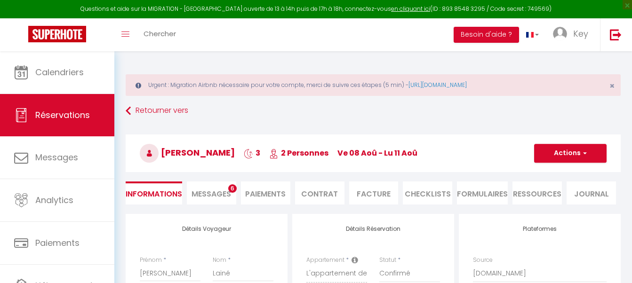
select select
select select "54909"
select select
select select "1"
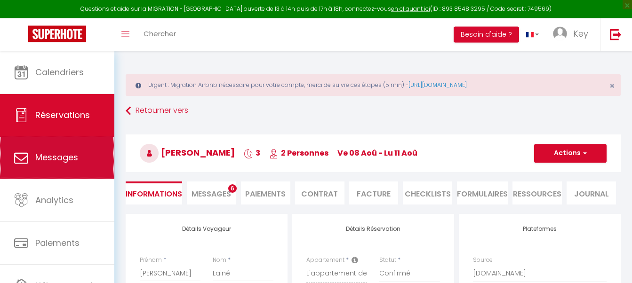
click at [64, 153] on link "Messages" at bounding box center [57, 158] width 114 height 42
select select "message"
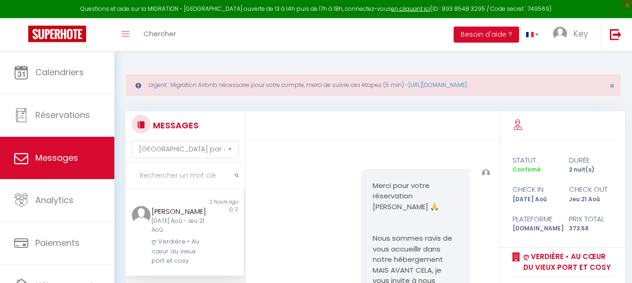
scroll to position [473, 0]
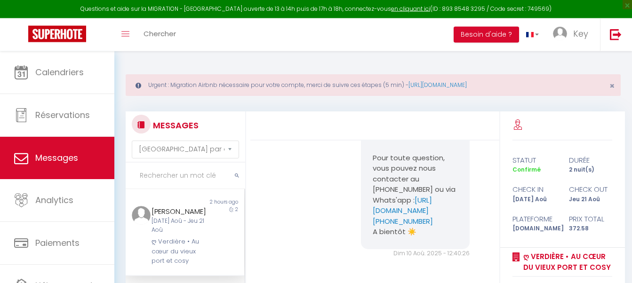
click at [188, 180] on input "text" at bounding box center [186, 176] width 120 height 26
paste input "Mauroit"
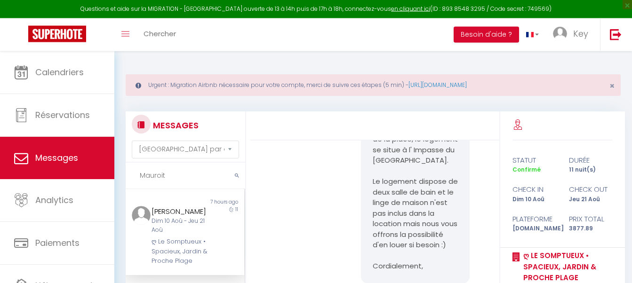
scroll to position [5779, 0]
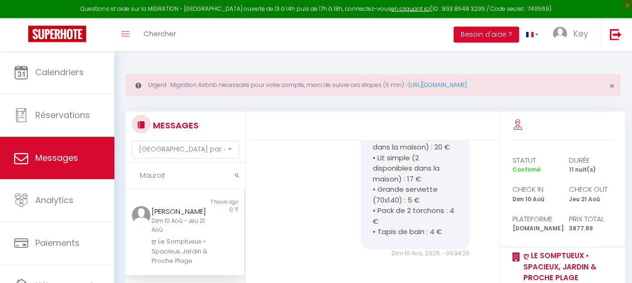
click at [198, 181] on input "Mauroit" at bounding box center [186, 176] width 120 height 26
click at [193, 232] on div "Dim 10 Aoû - Jeu 21 Aoû" at bounding box center [180, 226] width 57 height 18
click at [153, 182] on input "Mauroit" at bounding box center [186, 176] width 120 height 26
click at [155, 181] on input "Mauroit" at bounding box center [186, 176] width 120 height 26
paste input "Siro"
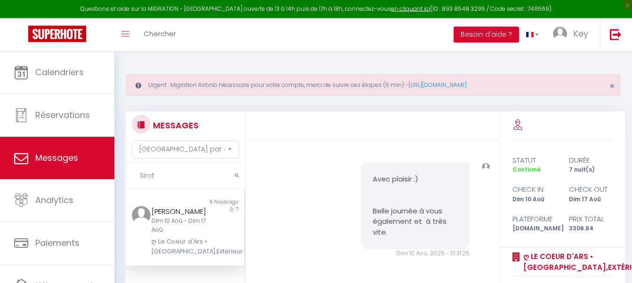
scroll to position [3934, 0]
type input "Sirot"
click at [191, 227] on div "Dim 10 Aoû - Dim 17 Aoû" at bounding box center [180, 226] width 57 height 18
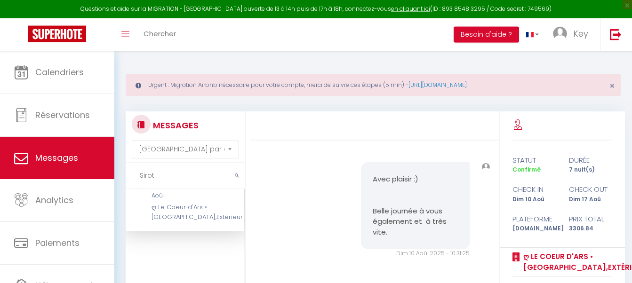
click at [169, 222] on div "ღ Le Coeur d'Ars • [GEOGRAPHIC_DATA],Extérieur" at bounding box center [180, 212] width 57 height 19
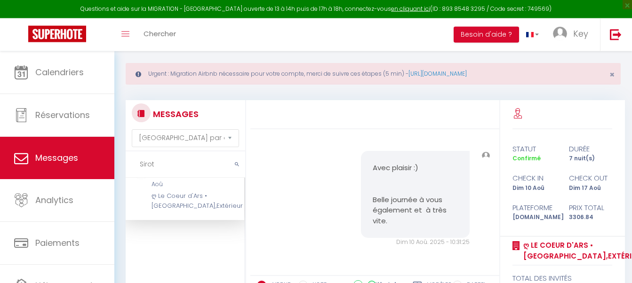
scroll to position [140, 0]
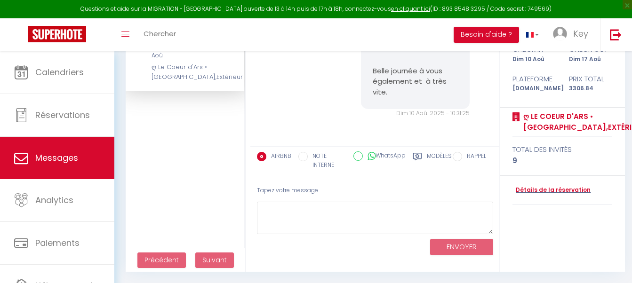
click at [438, 156] on label "Modèles" at bounding box center [439, 161] width 25 height 19
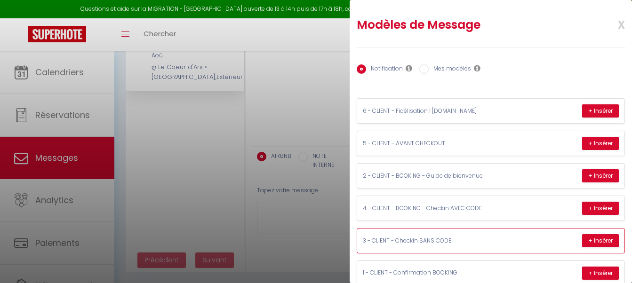
scroll to position [48, 0]
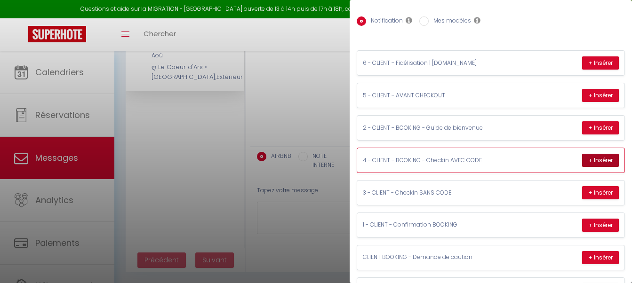
click at [590, 165] on button "+ Insérer" at bounding box center [600, 160] width 37 height 13
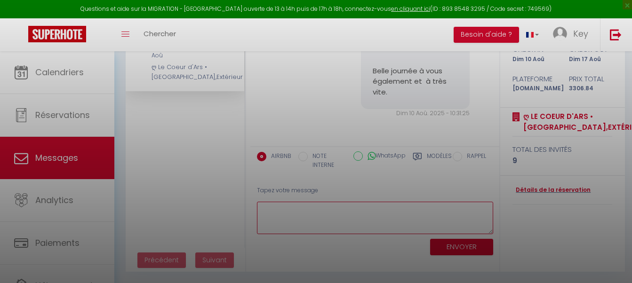
type textarea "🔑🔒 VOS INSTRUCTIONS CHECK-IN : 1. Vous pouvez accéder à la maison au [STREET_AD…"
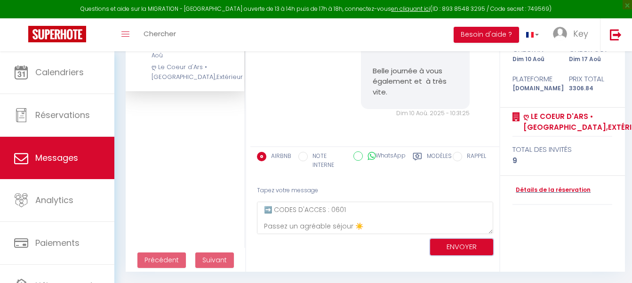
click at [470, 246] on button "ENVOYER" at bounding box center [461, 247] width 63 height 16
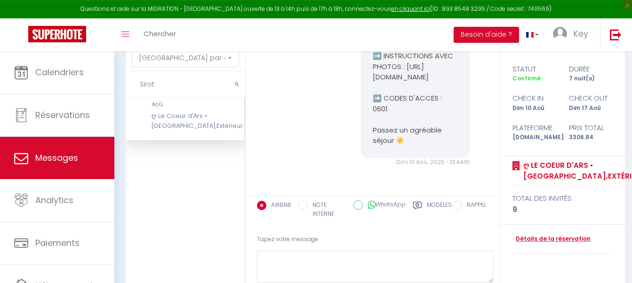
scroll to position [44, 0]
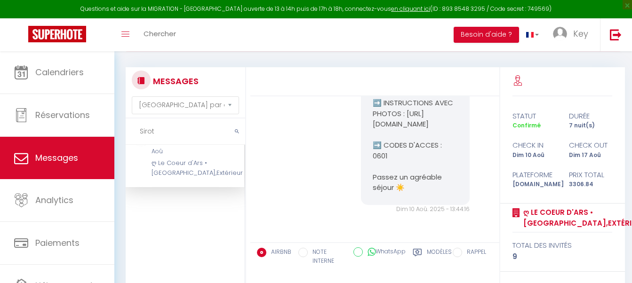
click at [204, 135] on input "Sirot" at bounding box center [186, 132] width 120 height 26
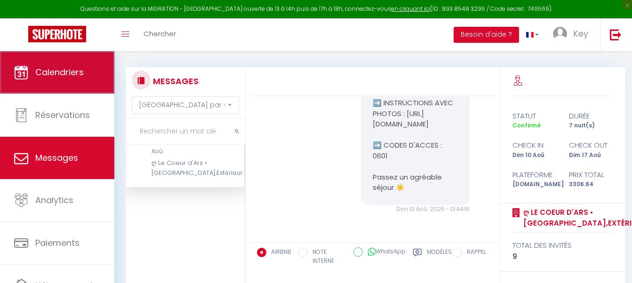
click at [85, 86] on link "Calendriers" at bounding box center [57, 72] width 114 height 42
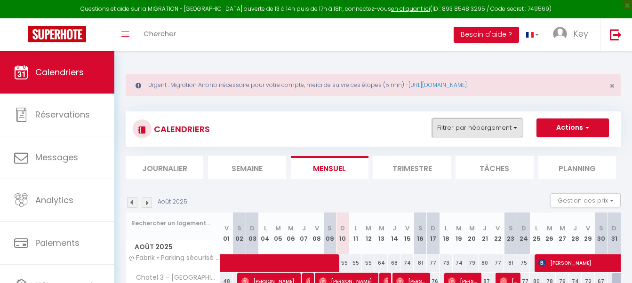
click at [471, 137] on button "Filtrer par hébergement" at bounding box center [477, 128] width 90 height 19
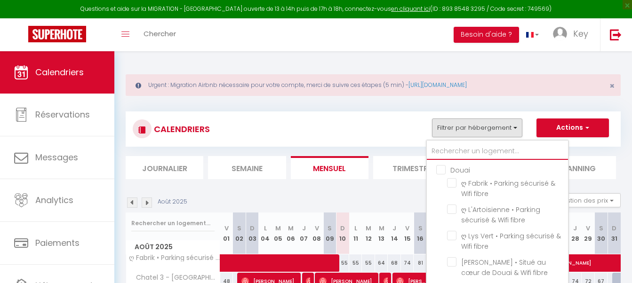
click at [461, 156] on input "text" at bounding box center [497, 151] width 141 height 17
type input "na"
checkbox input "false"
type input "naut"
checkbox input "false"
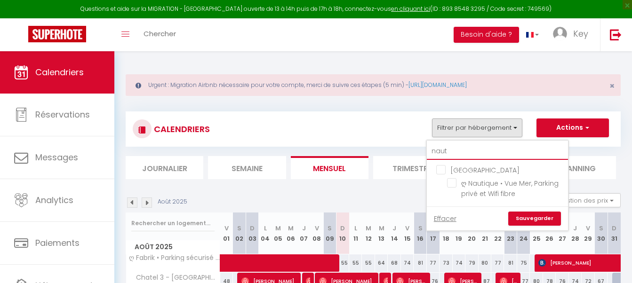
type input "nauti"
checkbox input "false"
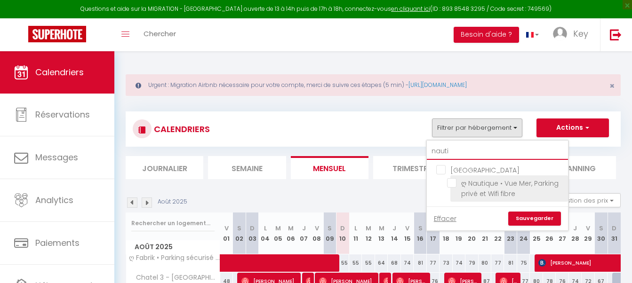
type input "nauti"
click at [451, 181] on input "ღ Nautique • Vue Mer, Parking privé et Wifi fibre" at bounding box center [506, 182] width 118 height 9
checkbox input "true"
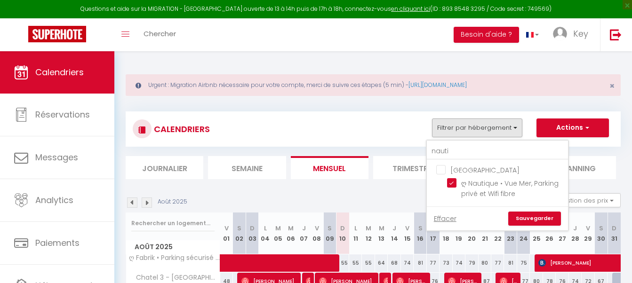
click at [521, 222] on link "Sauvegarder" at bounding box center [534, 219] width 53 height 14
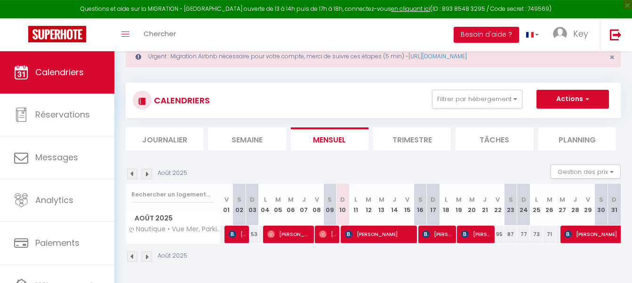
scroll to position [51, 0]
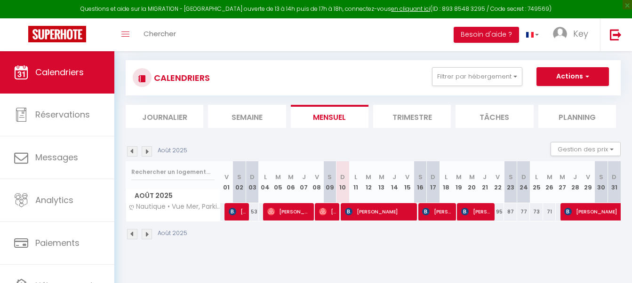
drag, startPoint x: 363, startPoint y: 210, endPoint x: 416, endPoint y: 231, distance: 56.9
click at [363, 210] on span "[PERSON_NAME]" at bounding box center [379, 212] width 68 height 18
select select "OK"
select select "1"
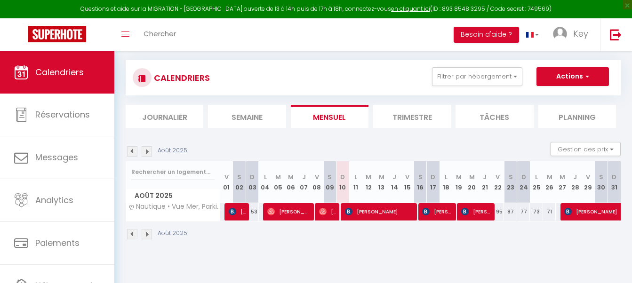
select select "0"
select select "1"
select select
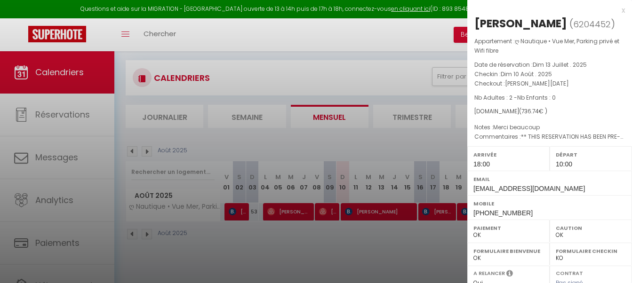
click at [377, 246] on div at bounding box center [316, 141] width 632 height 283
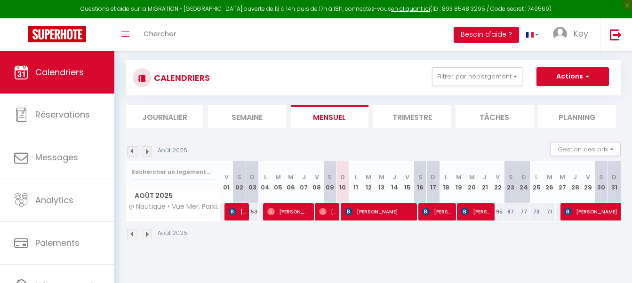
click at [383, 210] on span "[PERSON_NAME]" at bounding box center [379, 212] width 68 height 18
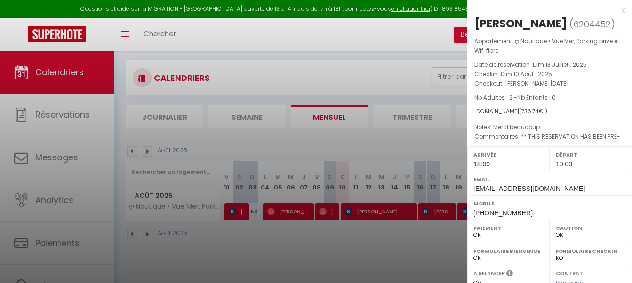
scroll to position [144, 0]
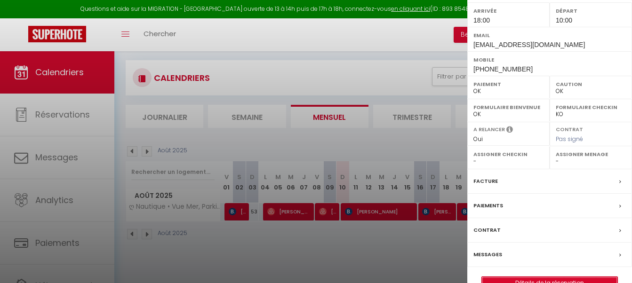
click at [535, 280] on link "Détails de la réservation" at bounding box center [550, 283] width 136 height 12
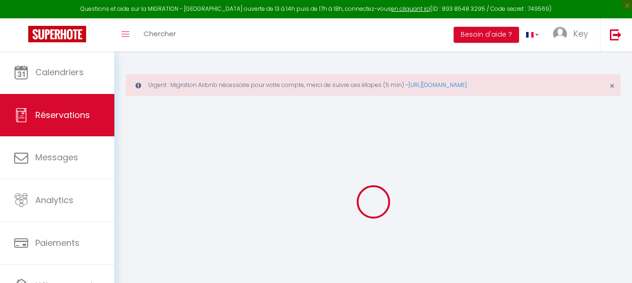
click at [0, 0] on span "Messages" at bounding box center [0, 0] width 0 height 0
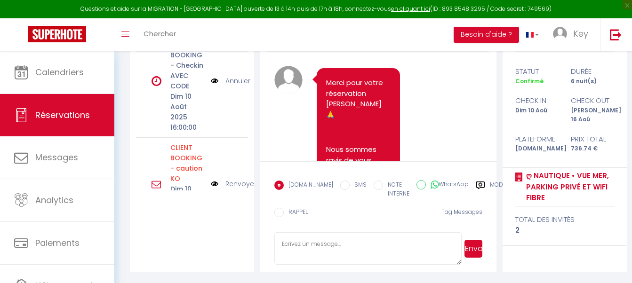
scroll to position [3763, 0]
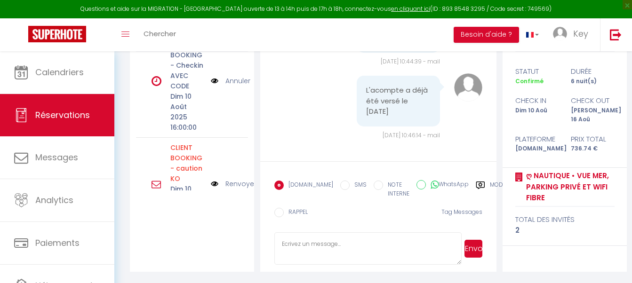
click at [234, 86] on link "Annuler" at bounding box center [237, 81] width 25 height 10
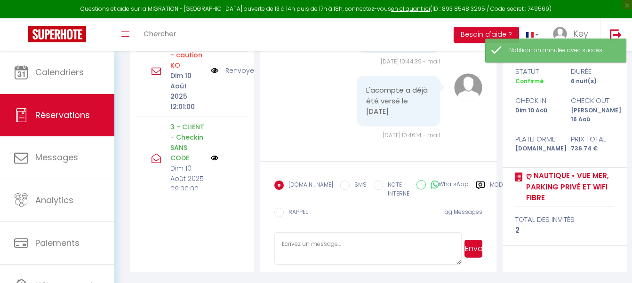
click at [476, 182] on div "Modèles" at bounding box center [495, 192] width 39 height 23
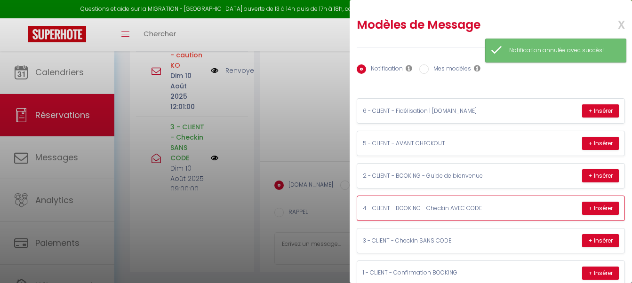
scroll to position [90, 0]
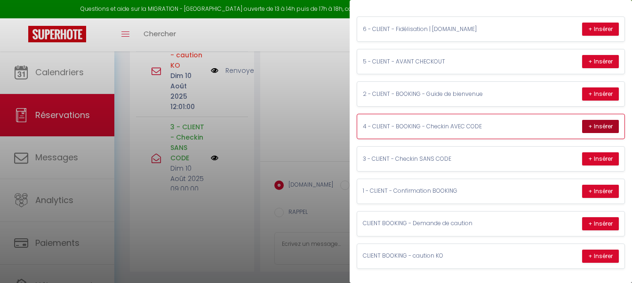
click at [584, 120] on button "+ Insérer" at bounding box center [600, 126] width 37 height 13
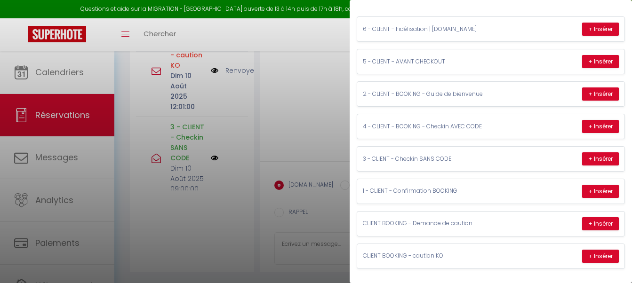
type textarea "🔑🔒 VOS INSTRUCTIONS CHECK-IN : 1. Vous pouvez récupérer la clé au [STREET_ADDRE…"
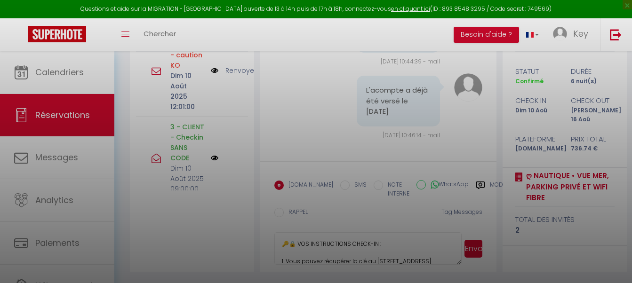
scroll to position [197, 0]
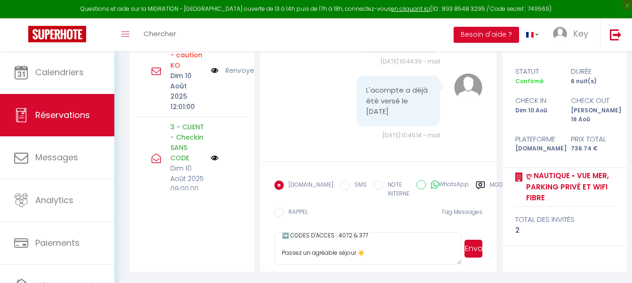
click at [474, 248] on button "Envoyer" at bounding box center [474, 249] width 18 height 18
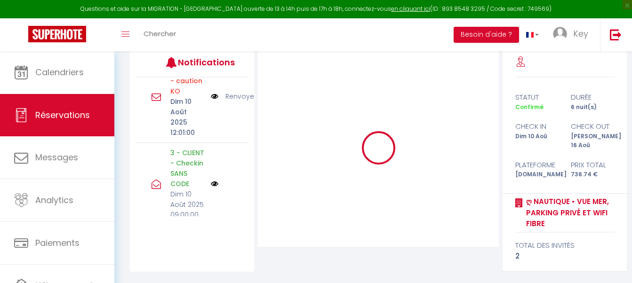
scroll to position [157, 0]
